Goal: Obtain resource: Obtain resource

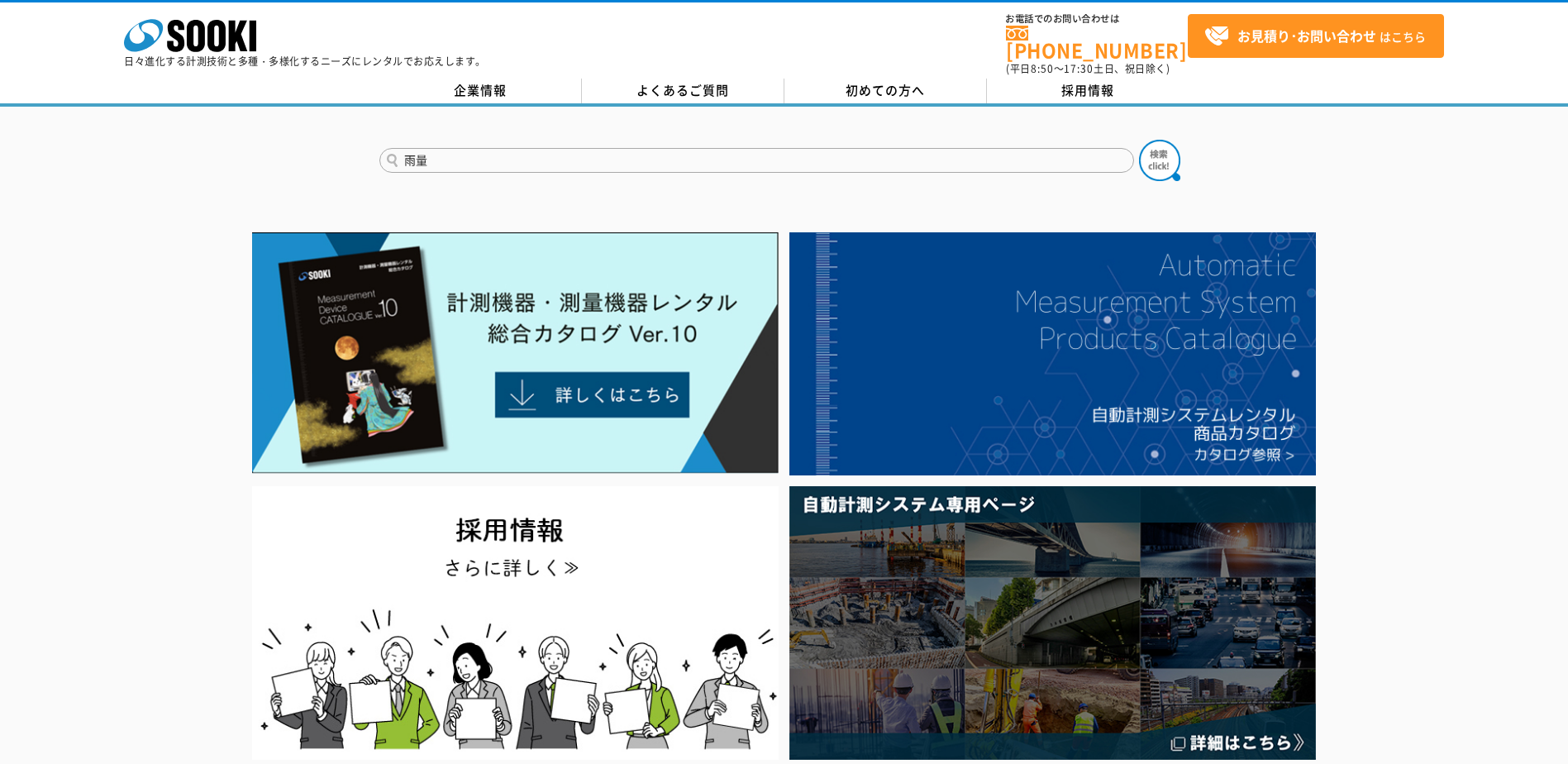
type input "雨量"
click at [1139, 140] on button at bounding box center [1159, 160] width 41 height 41
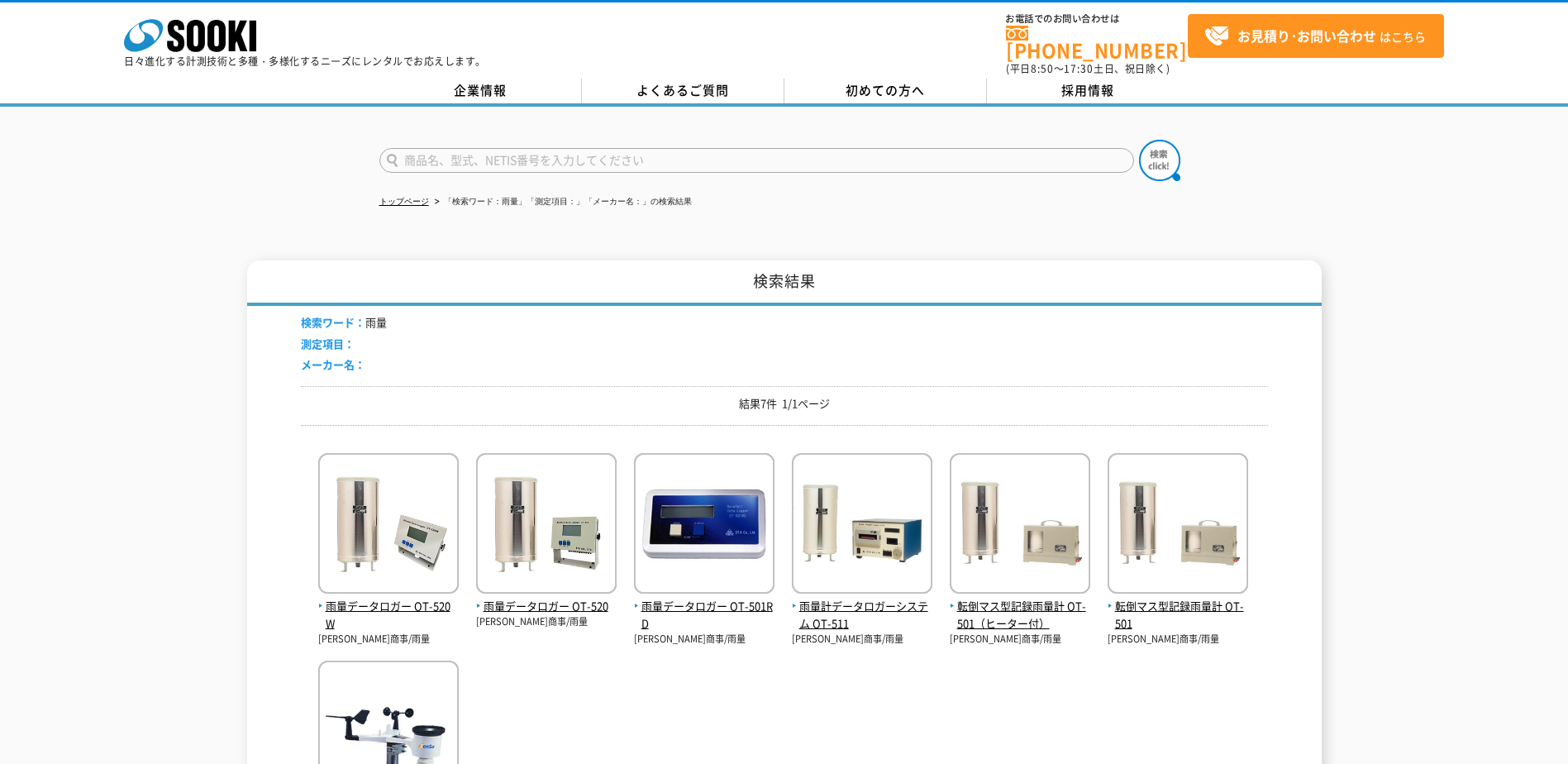
scroll to position [83, 0]
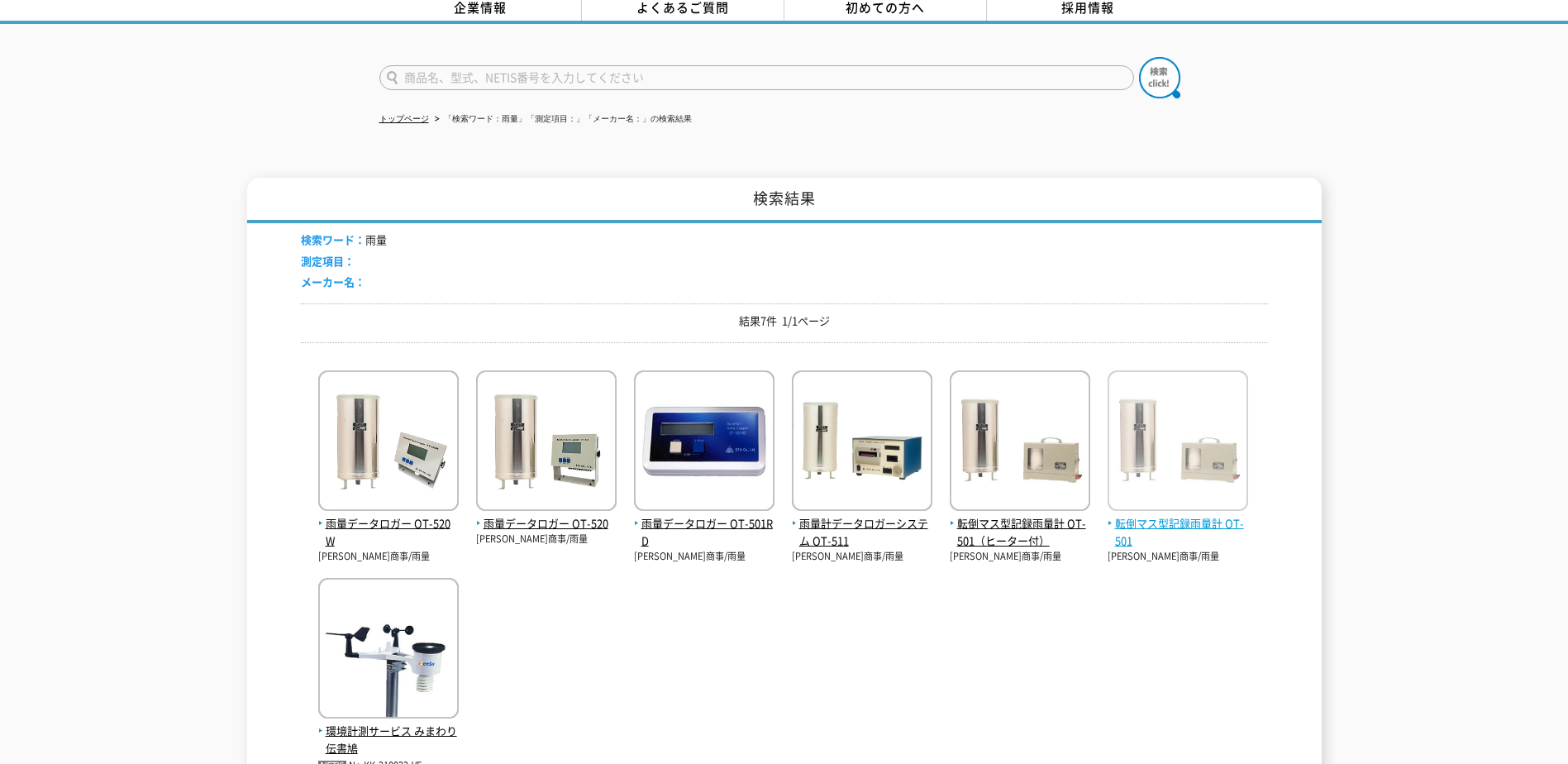
click at [1161, 422] on img at bounding box center [1177, 442] width 141 height 144
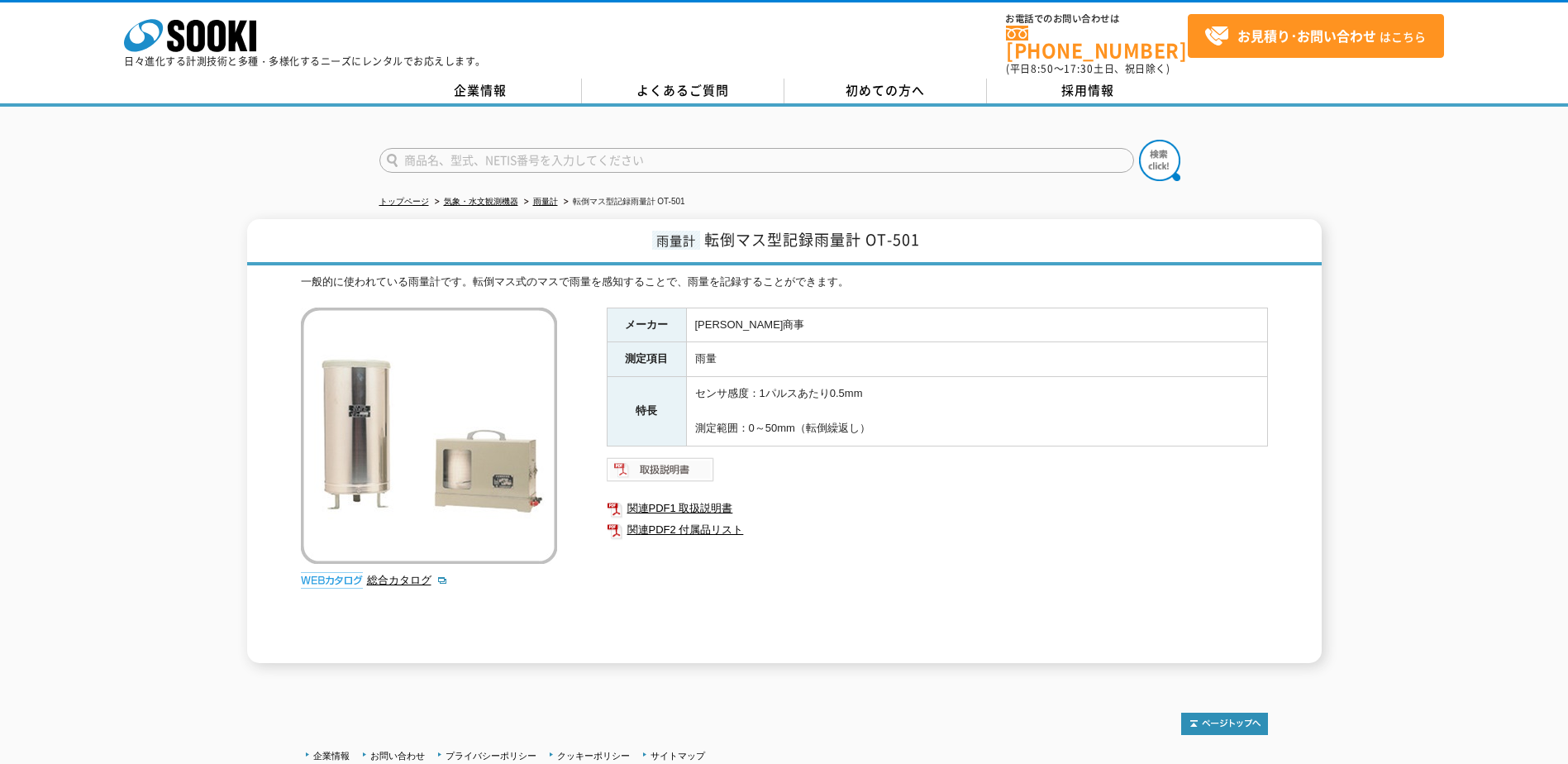
click at [688, 456] on img at bounding box center [661, 469] width 108 height 26
click at [700, 499] on link "関連PDF1 取扱説明書" at bounding box center [937, 508] width 662 height 21
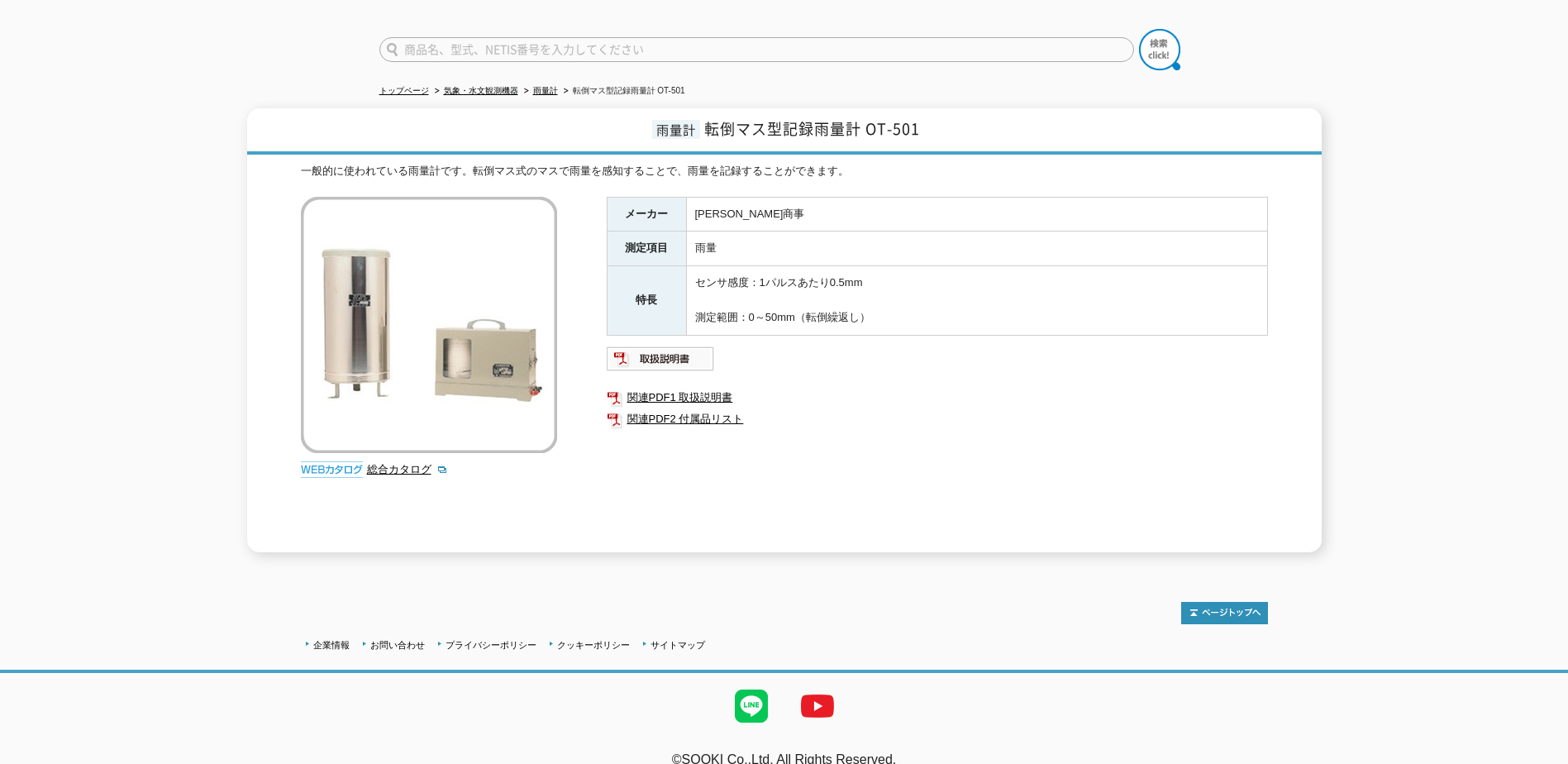
scroll to position [124, 0]
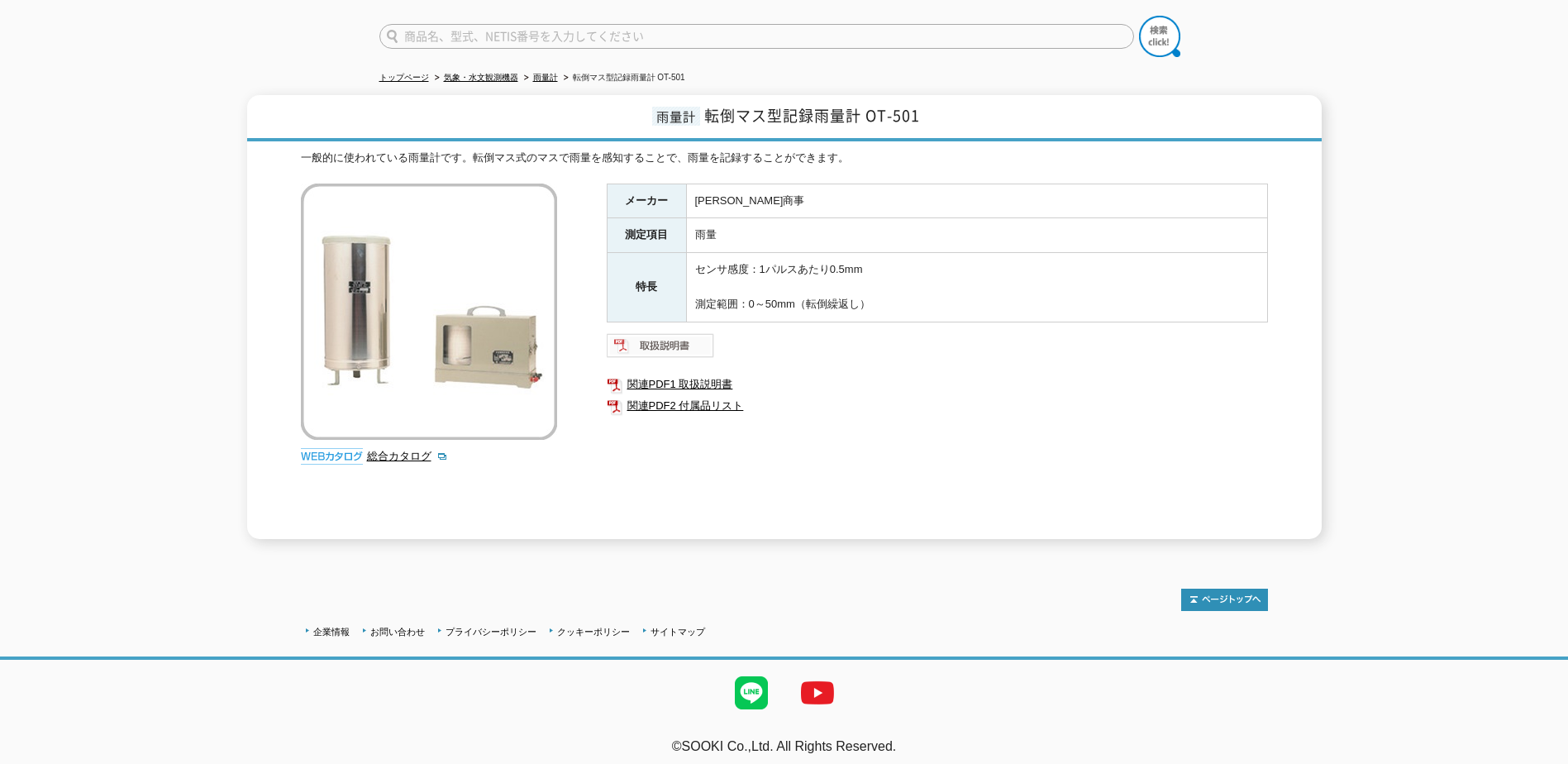
click at [663, 336] on img at bounding box center [661, 345] width 108 height 26
click at [691, 374] on link "関連PDF1 取扱説明書" at bounding box center [937, 384] width 662 height 21
click at [1398, 148] on div "雨量計 転倒マス型記録雨量計 OT-501 一般的に使われている雨量計です。転倒マス式のマスで雨量を感知することで、雨量を記録することができます。 総合カタロ…" at bounding box center [784, 316] width 1568 height 444
